Goal: Information Seeking & Learning: Learn about a topic

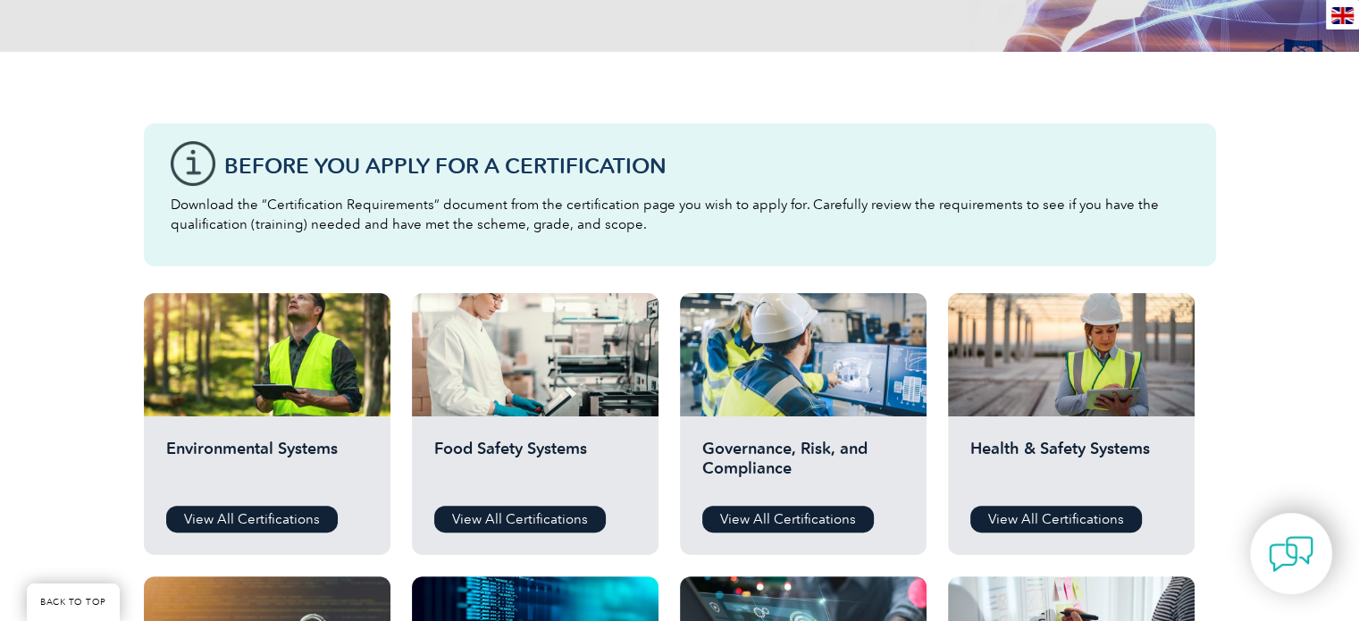
scroll to position [385, 0]
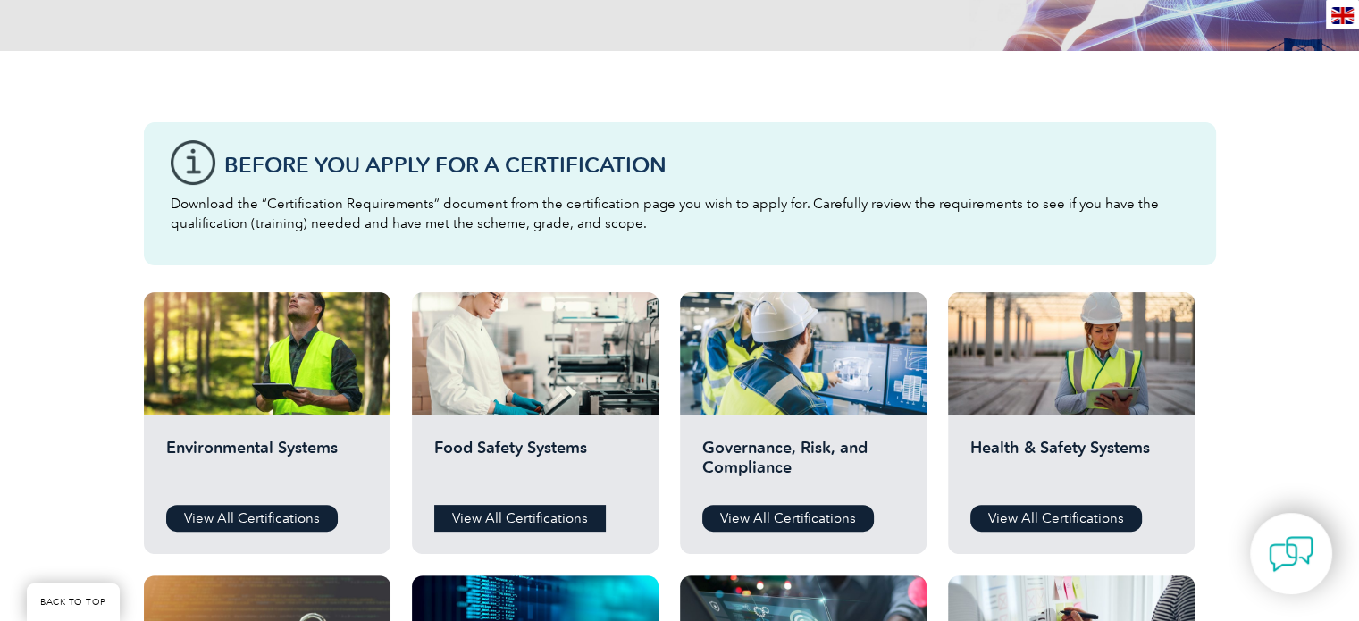
click at [549, 524] on link "View All Certifications" at bounding box center [520, 518] width 172 height 27
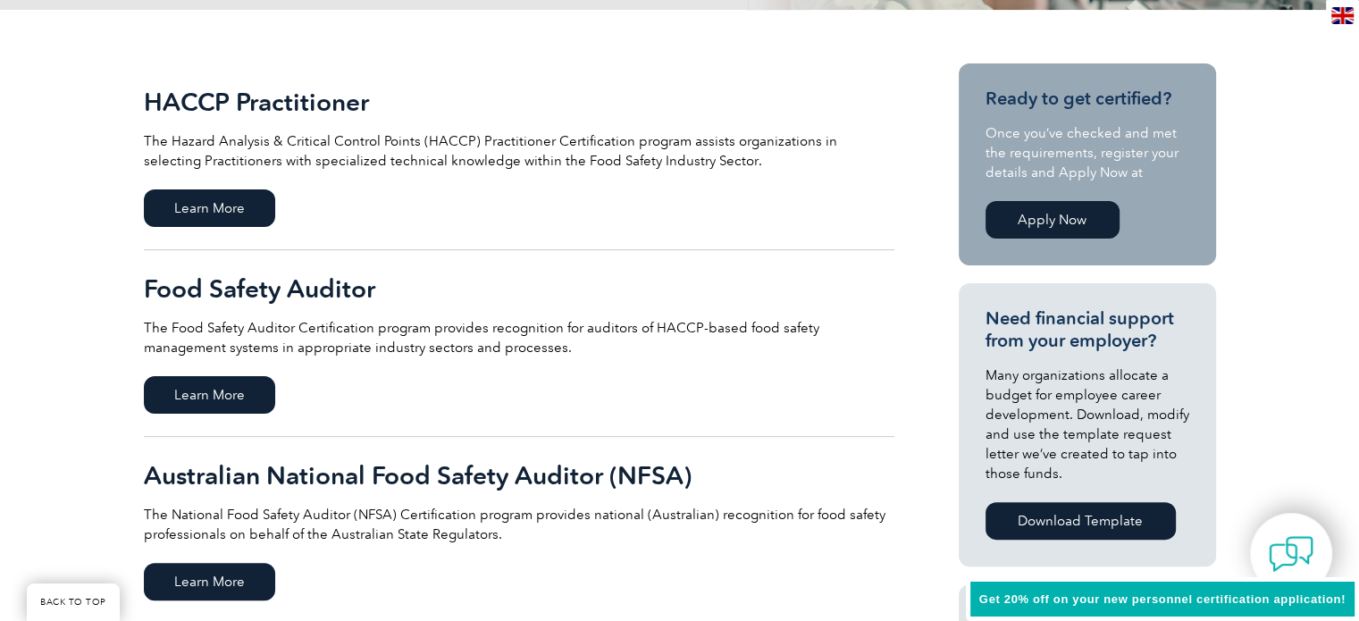
scroll to position [392, 0]
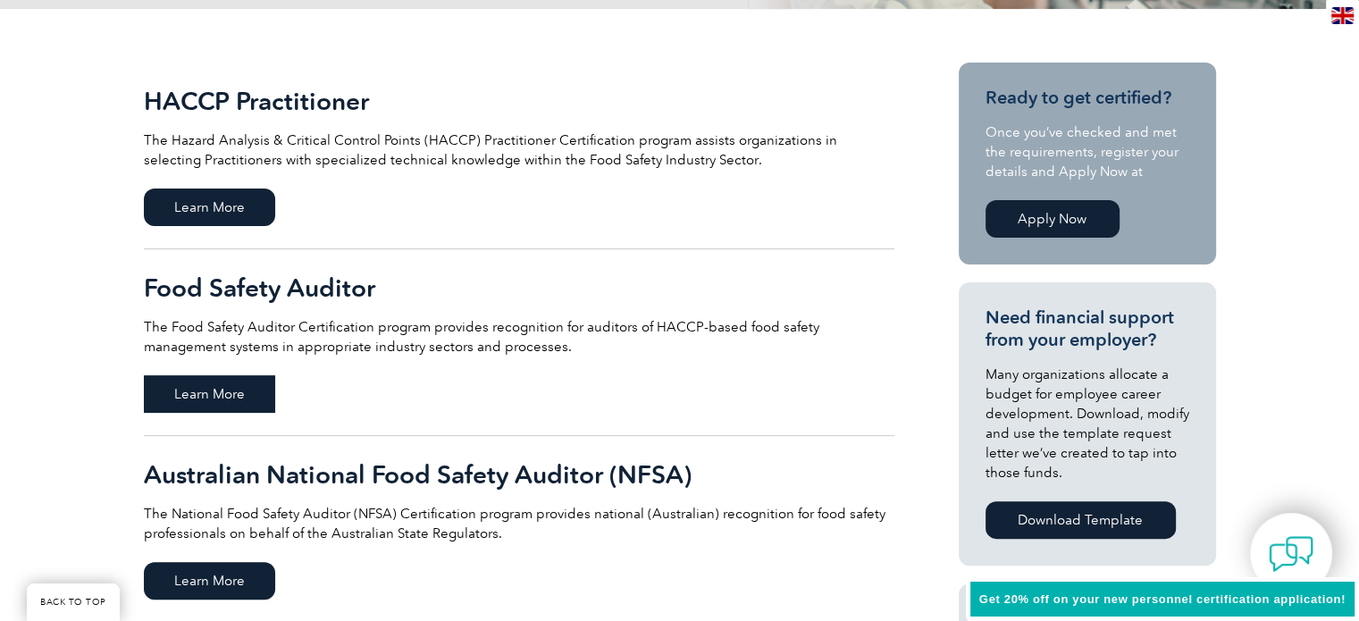
click at [237, 382] on span "Learn More" at bounding box center [209, 394] width 131 height 38
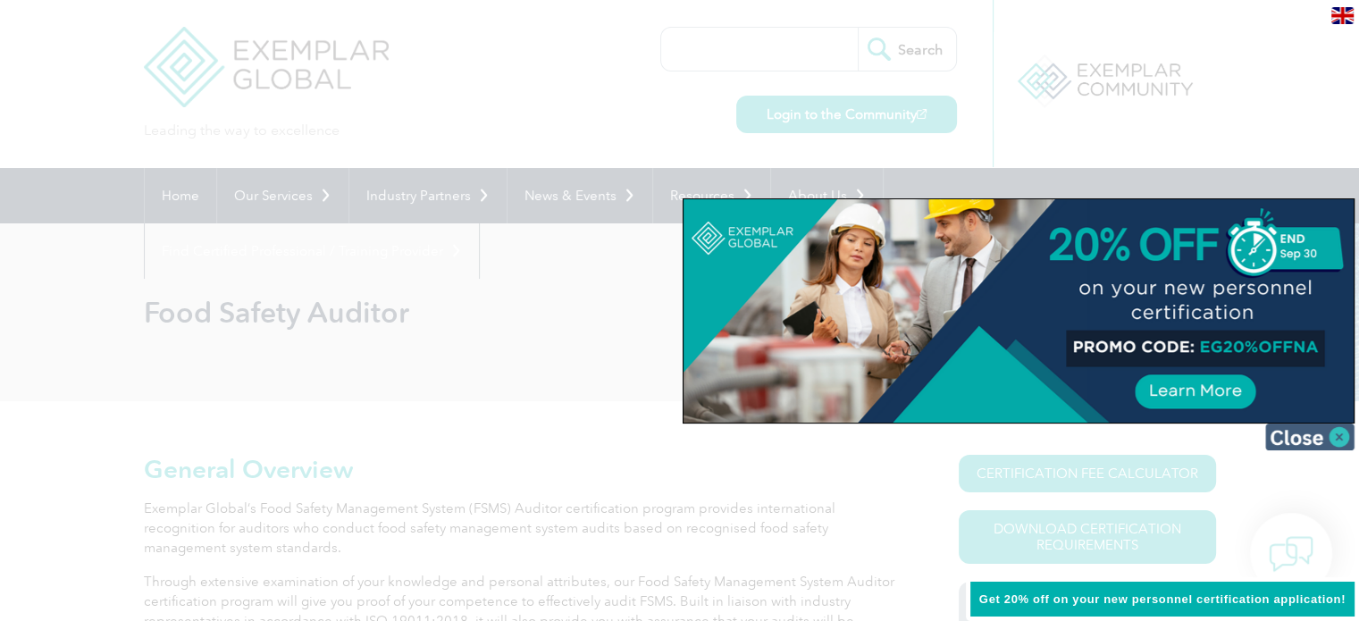
click at [1294, 440] on img at bounding box center [1309, 436] width 89 height 27
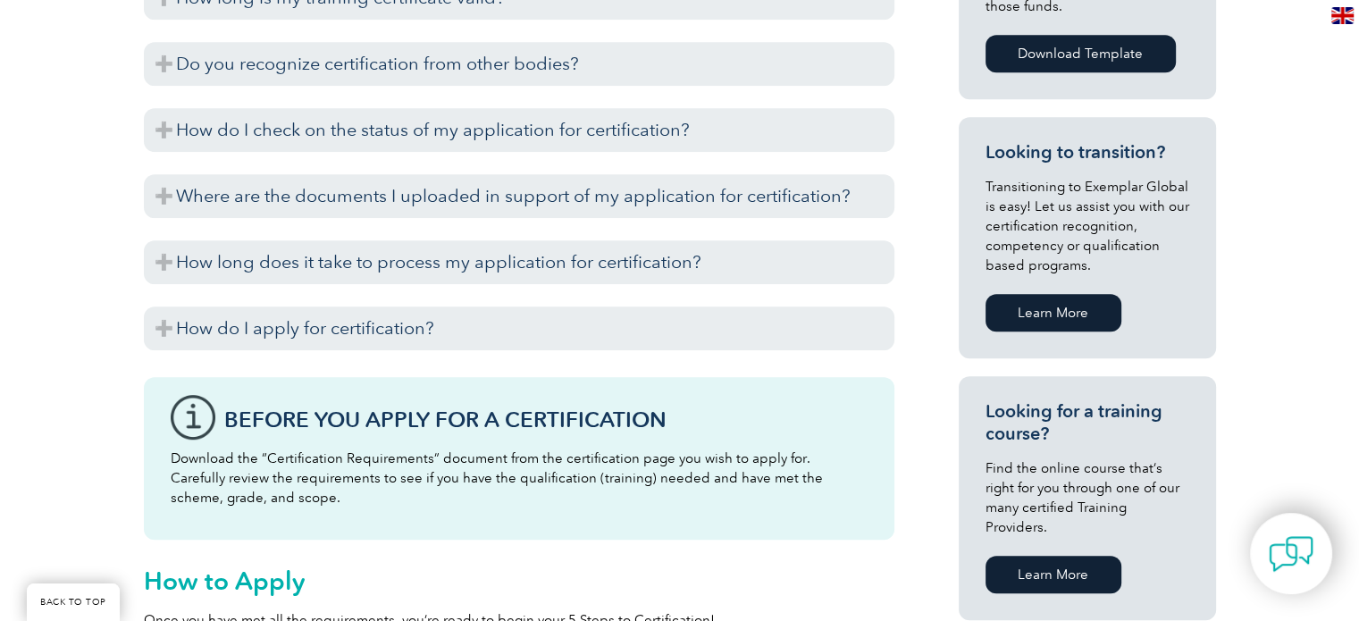
scroll to position [951, 0]
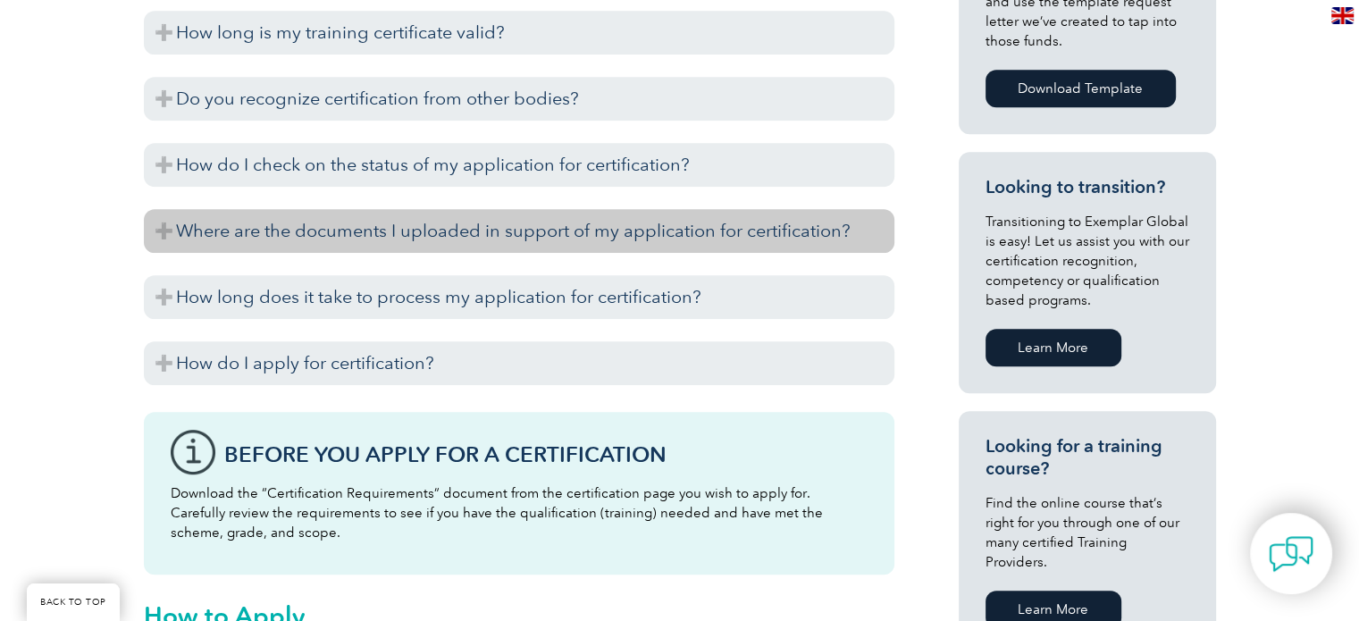
click at [289, 222] on h3 "Where are the documents I uploaded in support of my application for certificati…" at bounding box center [519, 231] width 750 height 44
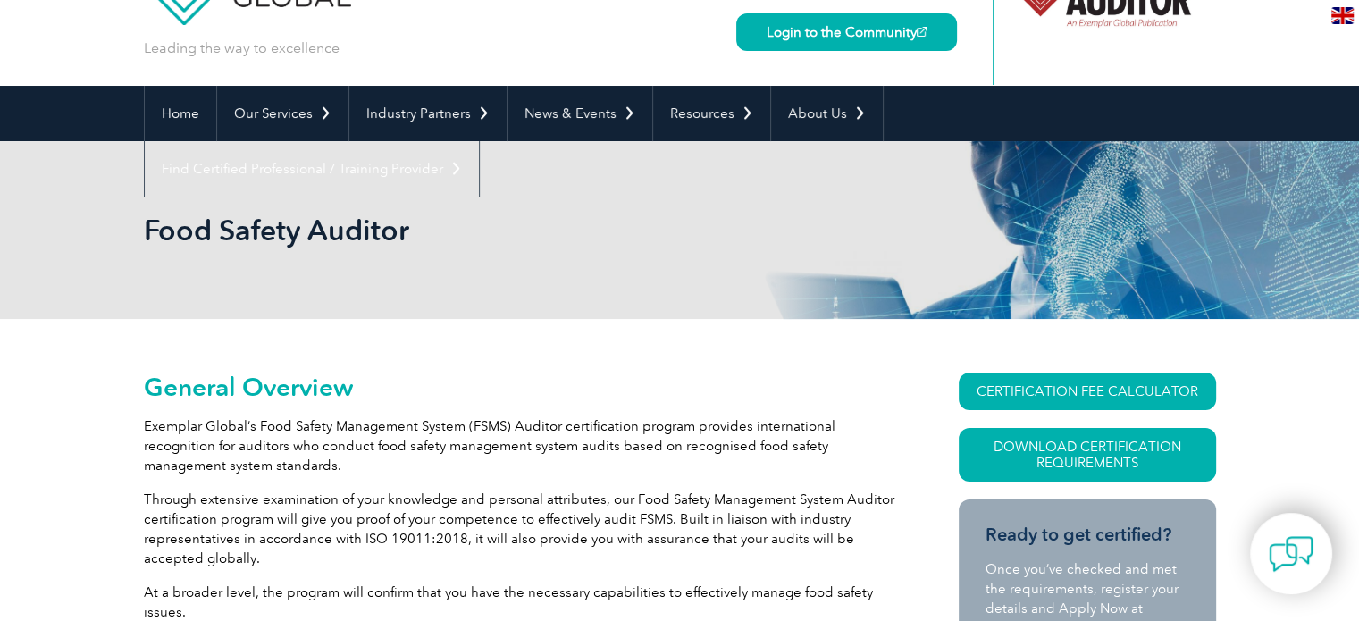
scroll to position [0, 0]
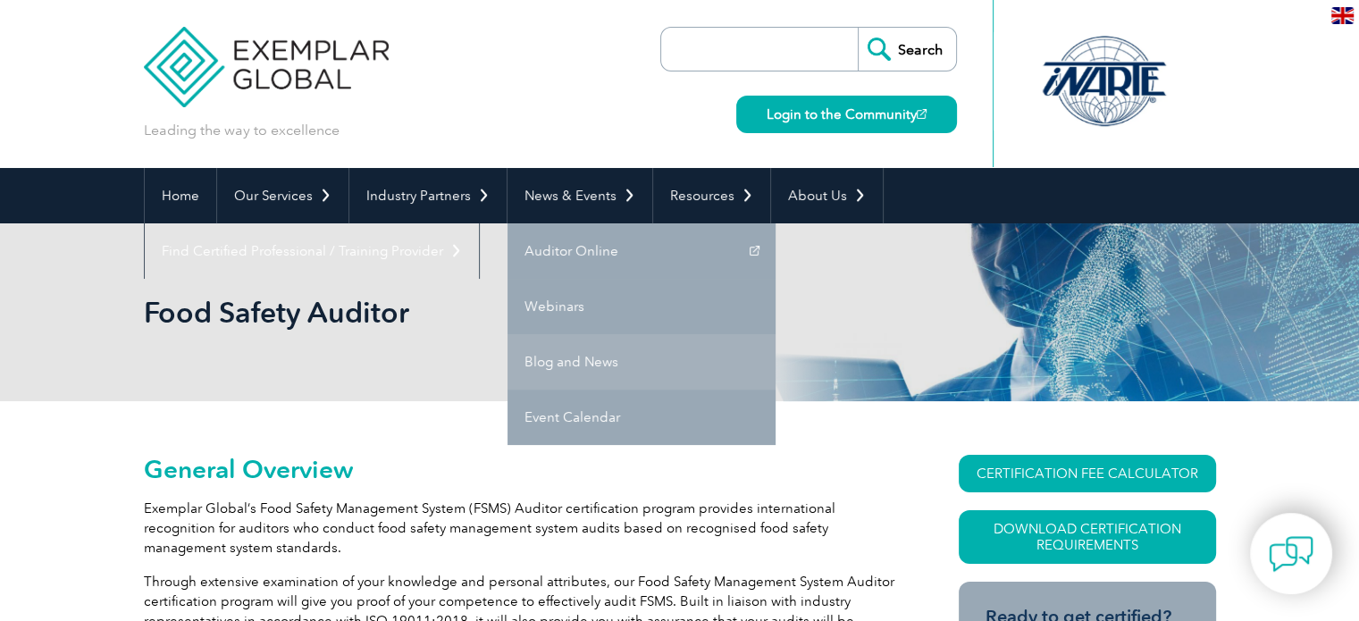
click at [580, 378] on link "Blog and News" at bounding box center [641, 361] width 268 height 55
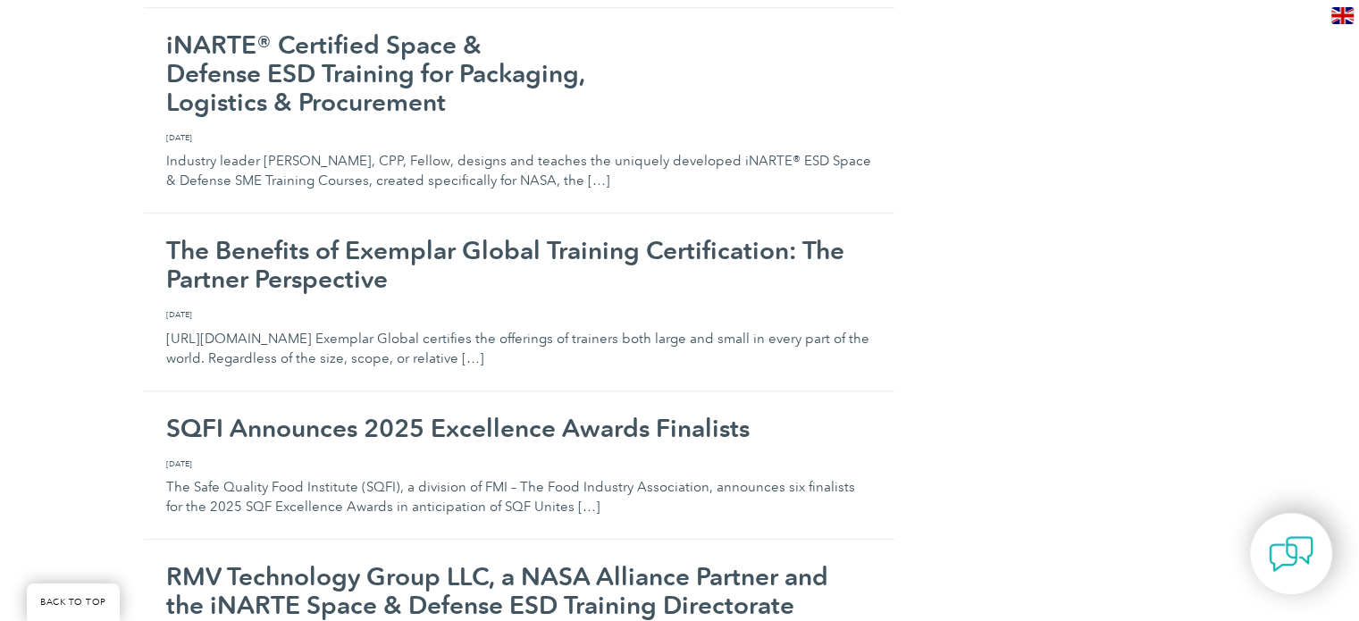
scroll to position [1894, 0]
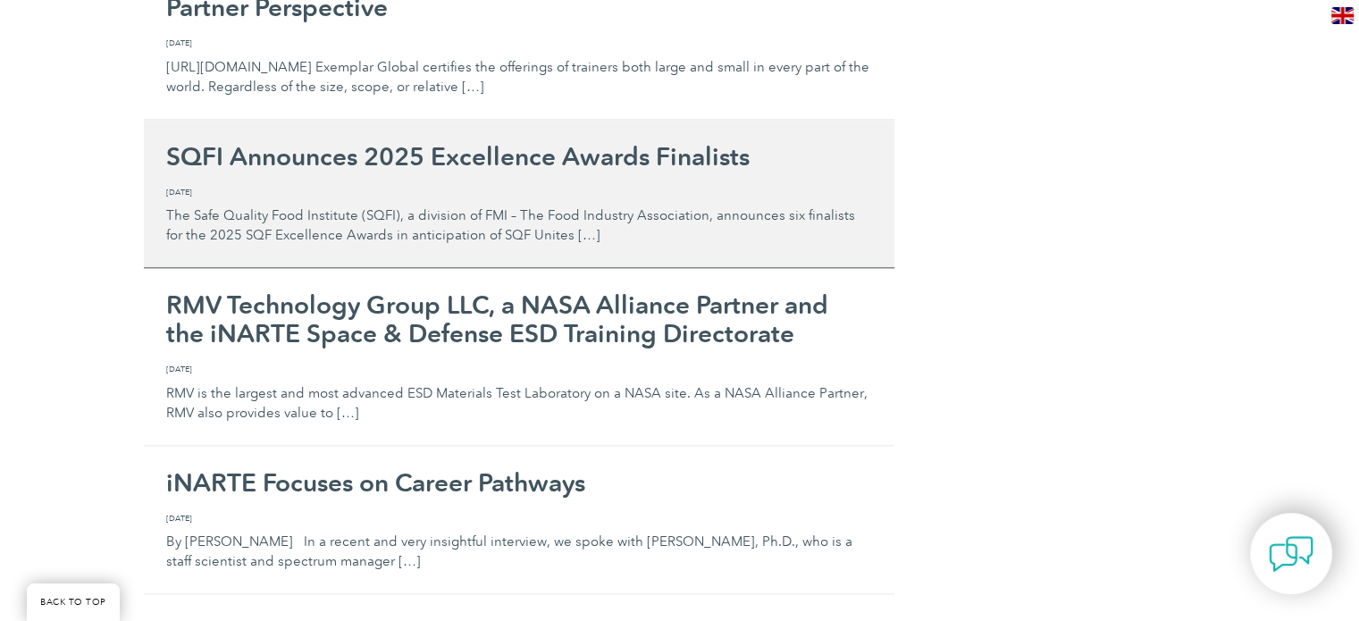
click at [544, 154] on h2 "SQFI Announces 2025 Excellence Awards Finalists" at bounding box center [519, 156] width 706 height 29
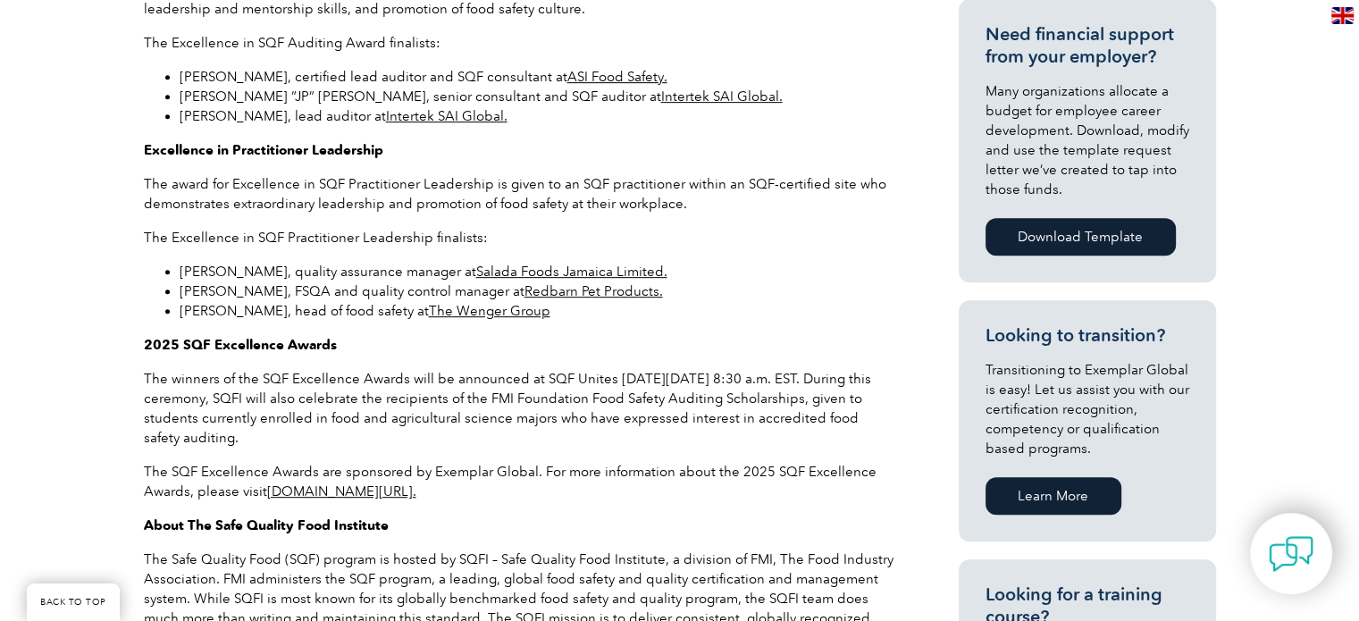
scroll to position [803, 0]
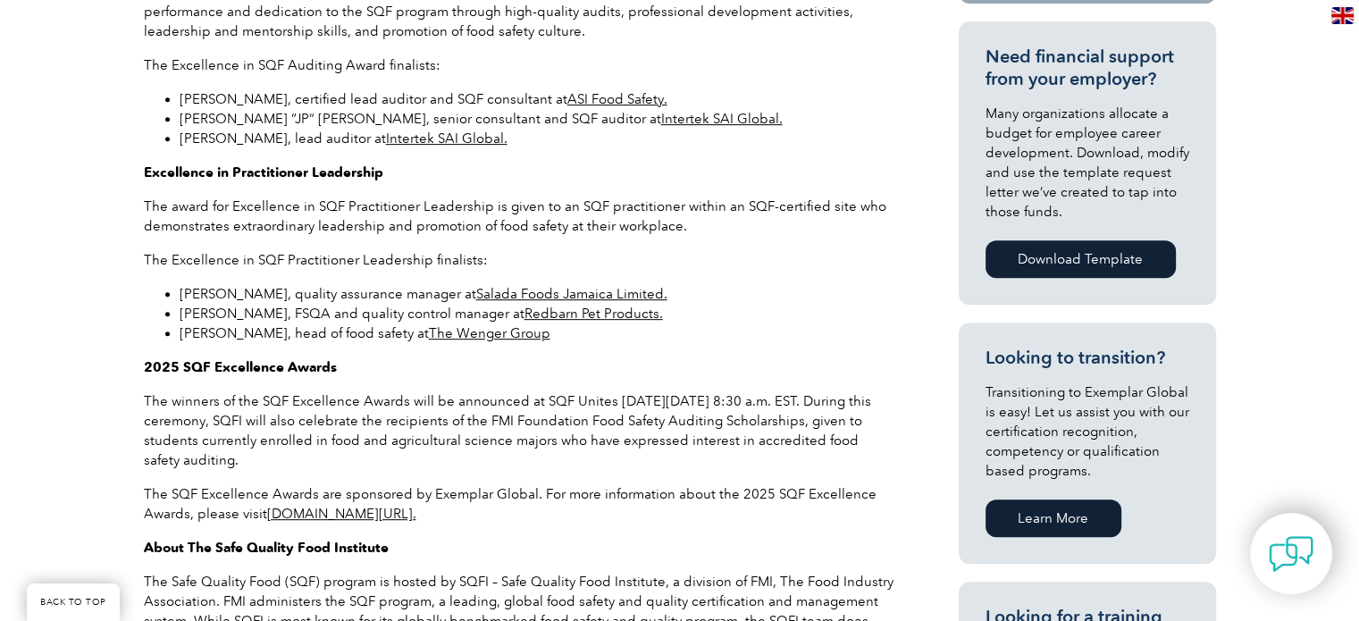
click at [1095, 265] on link "Download Template" at bounding box center [1080, 259] width 190 height 38
click at [545, 314] on link "Redbarn Pet Products." at bounding box center [593, 314] width 138 height 16
click at [547, 21] on p "The Excellence in SQF Auditing award is presented to a credentialed SQF auditor…" at bounding box center [519, 11] width 750 height 59
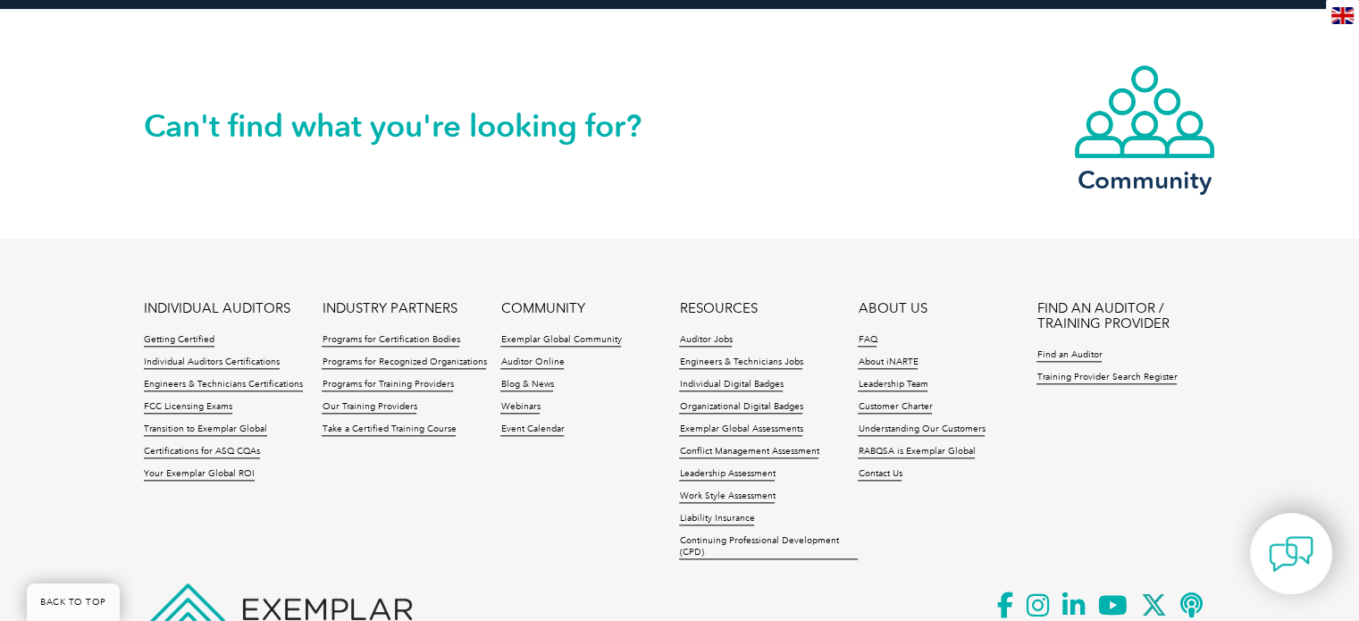
scroll to position [1949, 0]
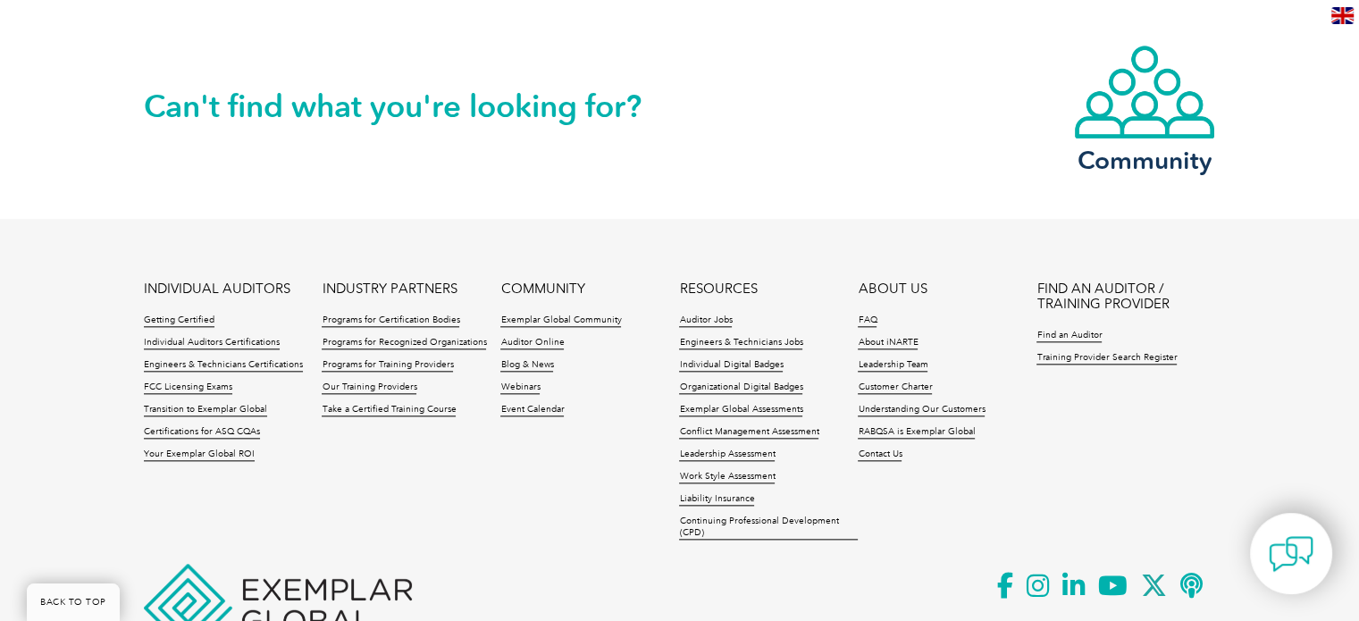
click at [480, 211] on div "Can't find what you're looking for? Community" at bounding box center [680, 104] width 1072 height 229
